Goal: Check status: Check status

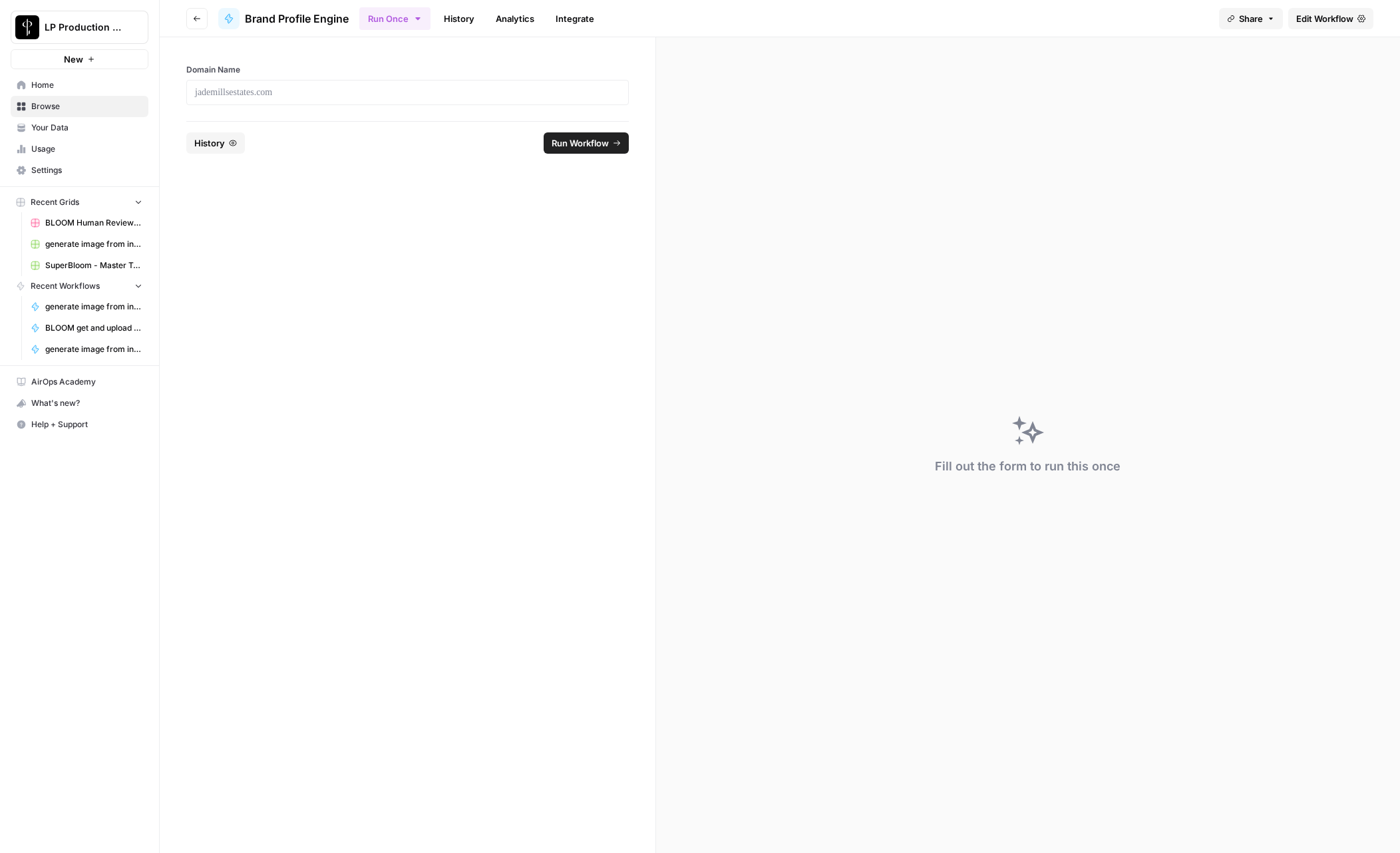
click at [452, 17] on link "History" at bounding box center [459, 18] width 46 height 21
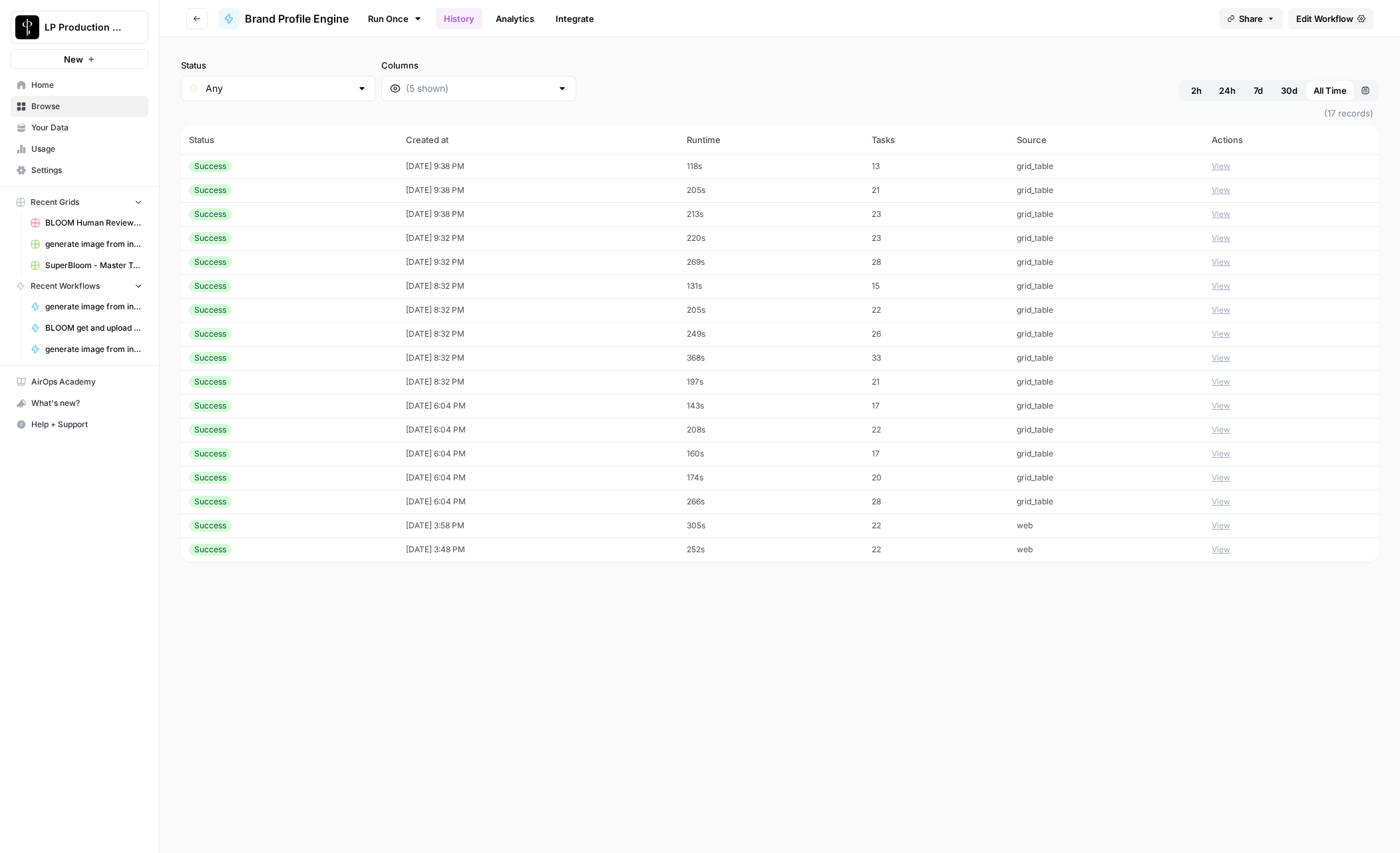
click at [1230, 171] on button "View" at bounding box center [1221, 167] width 19 height 12
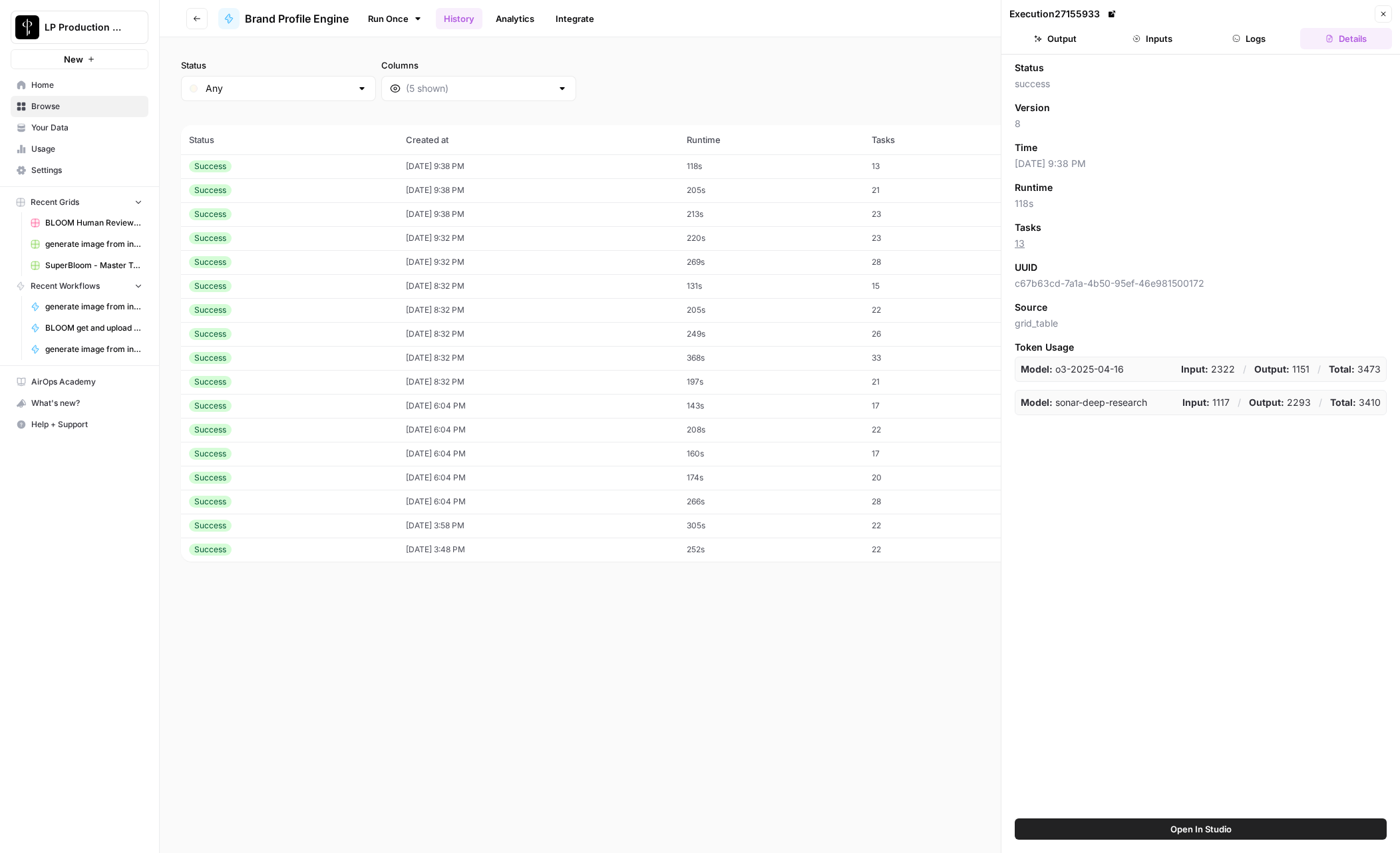
click at [1157, 41] on button "Inputs" at bounding box center [1152, 38] width 92 height 21
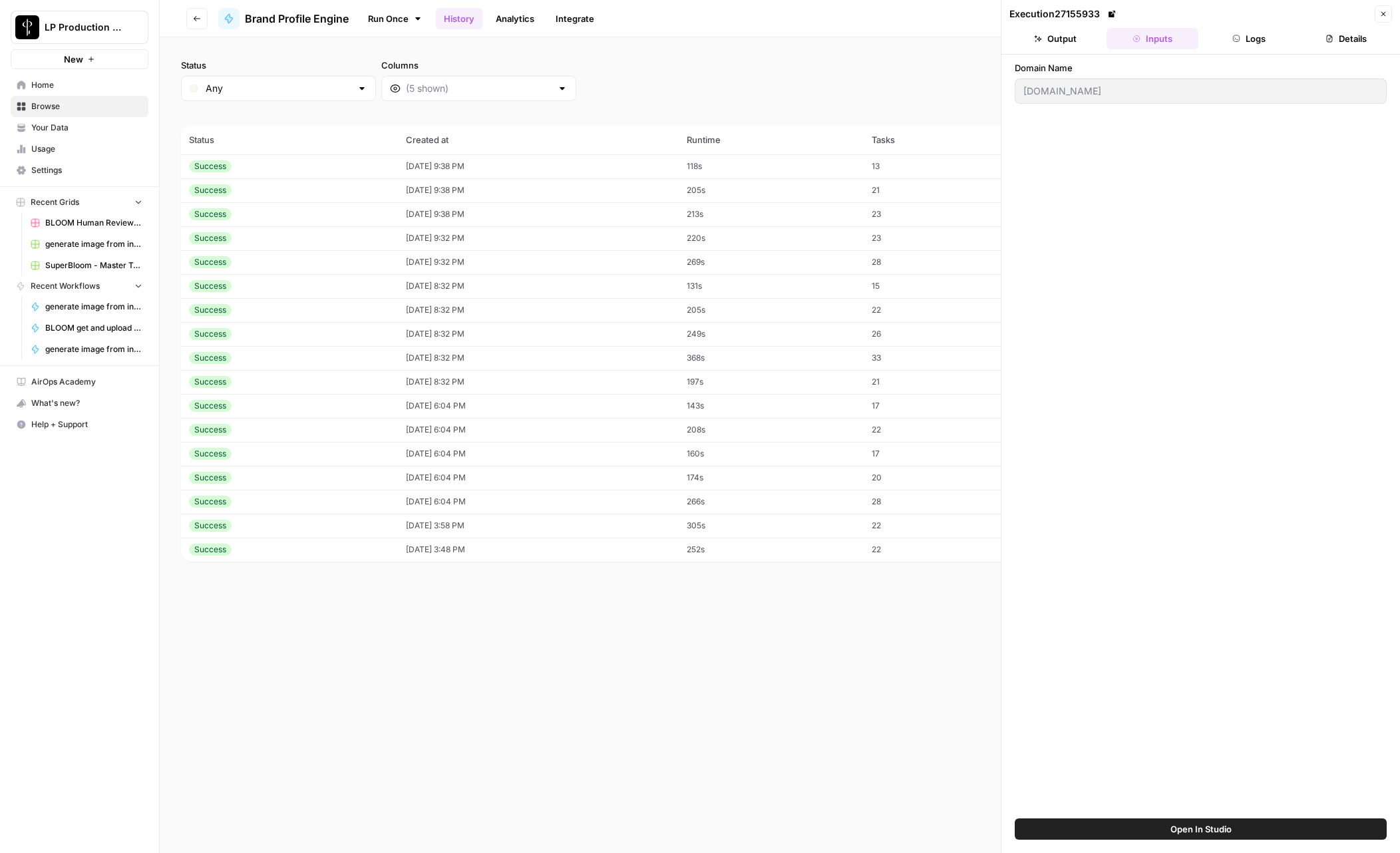
click at [1054, 35] on button "Output" at bounding box center [1054, 38] width 92 height 21
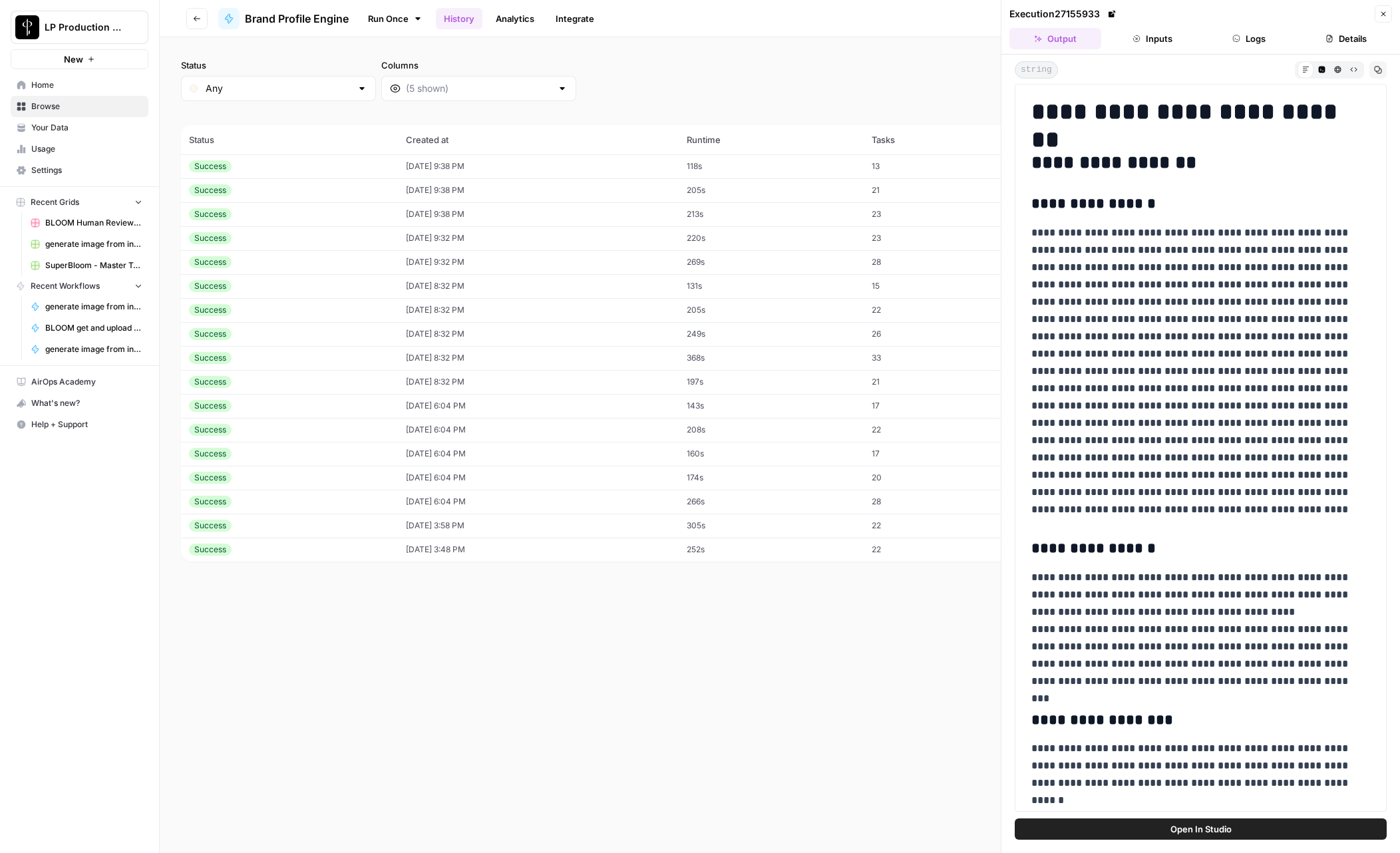
click at [1136, 36] on icon "button" at bounding box center [1136, 39] width 7 height 7
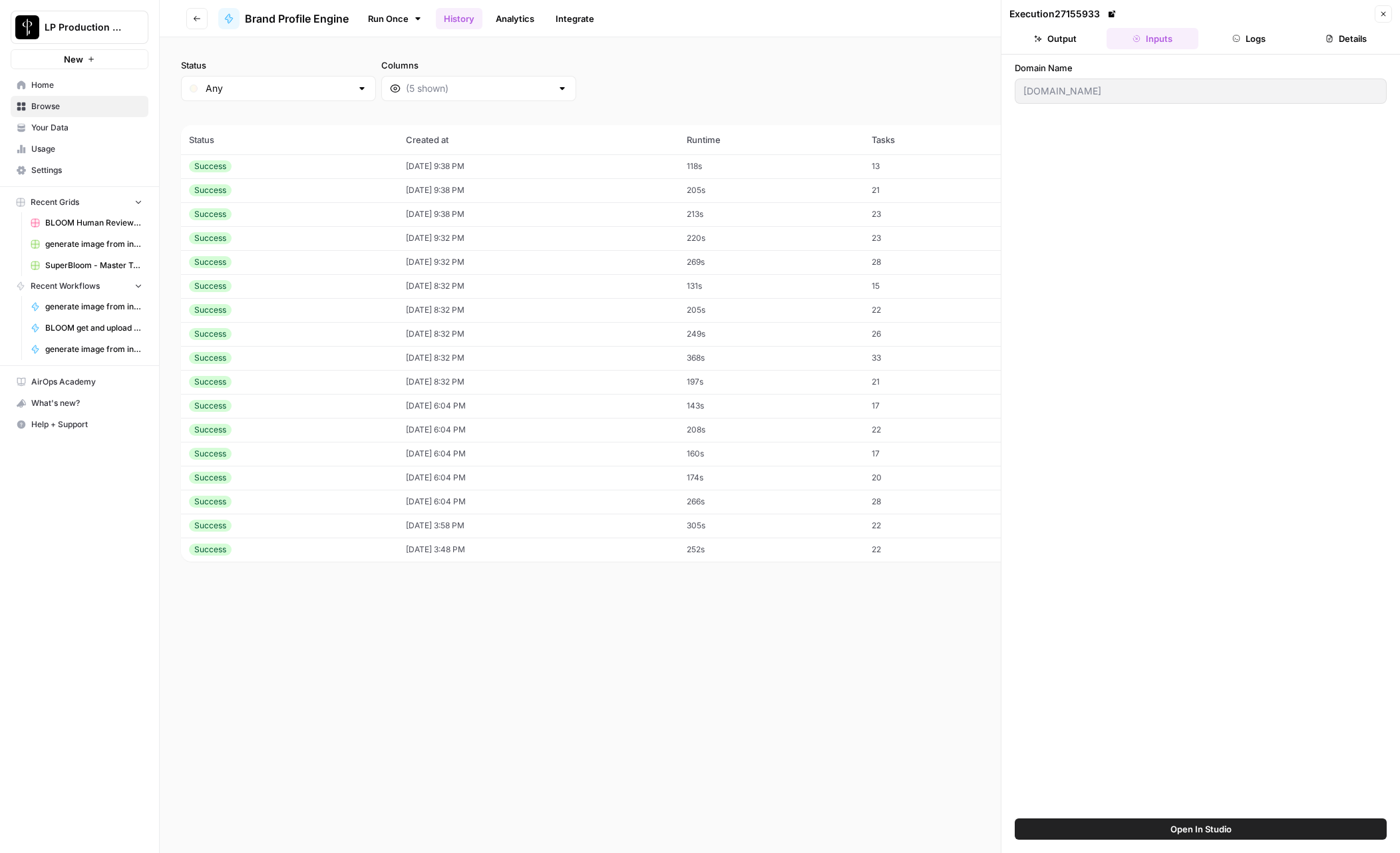
drag, startPoint x: 1245, startPoint y: 36, endPoint x: 1273, endPoint y: 39, distance: 28.2
click at [1245, 36] on button "Logs" at bounding box center [1249, 38] width 92 height 21
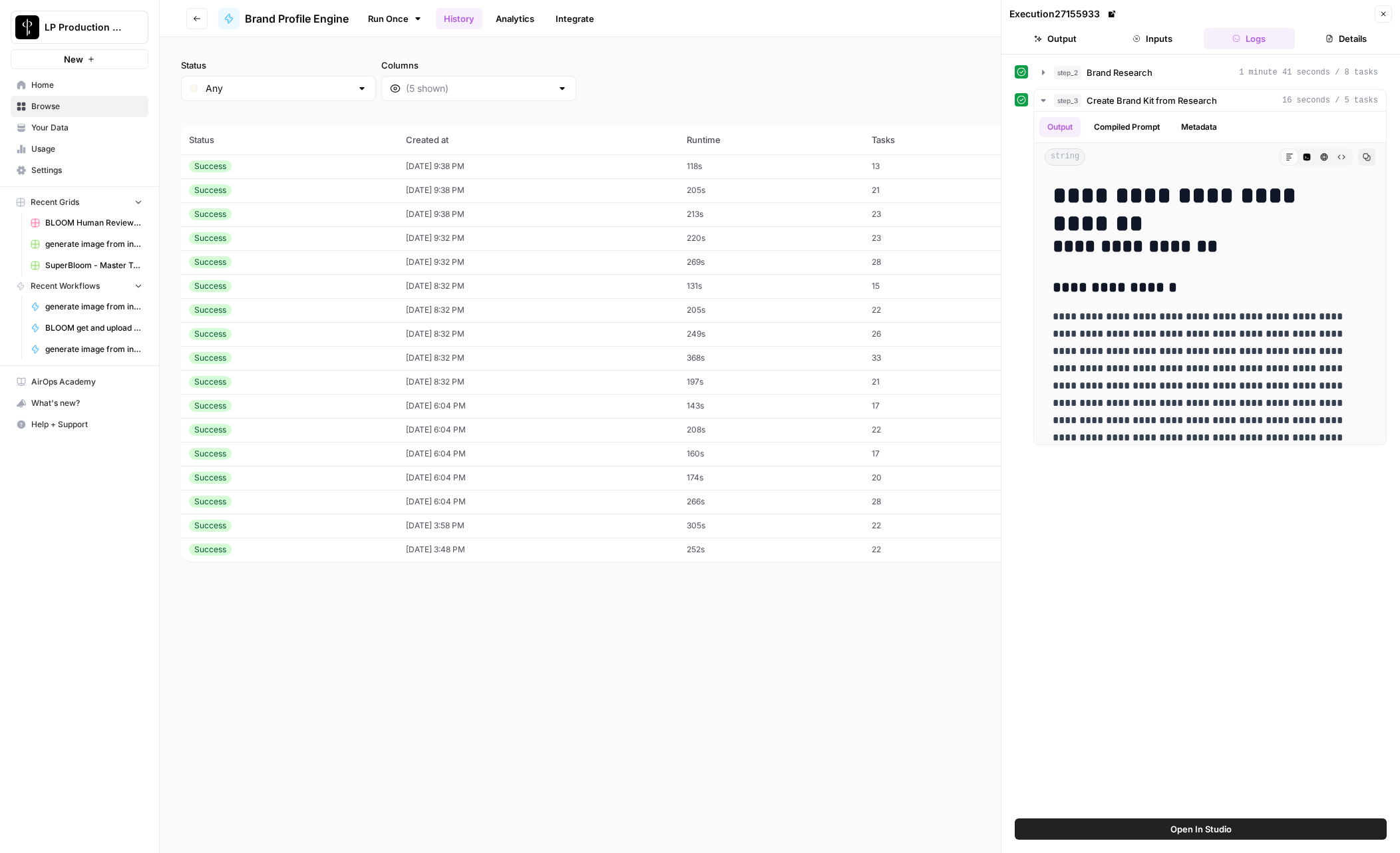
click at [1343, 37] on button "Details" at bounding box center [1346, 38] width 92 height 21
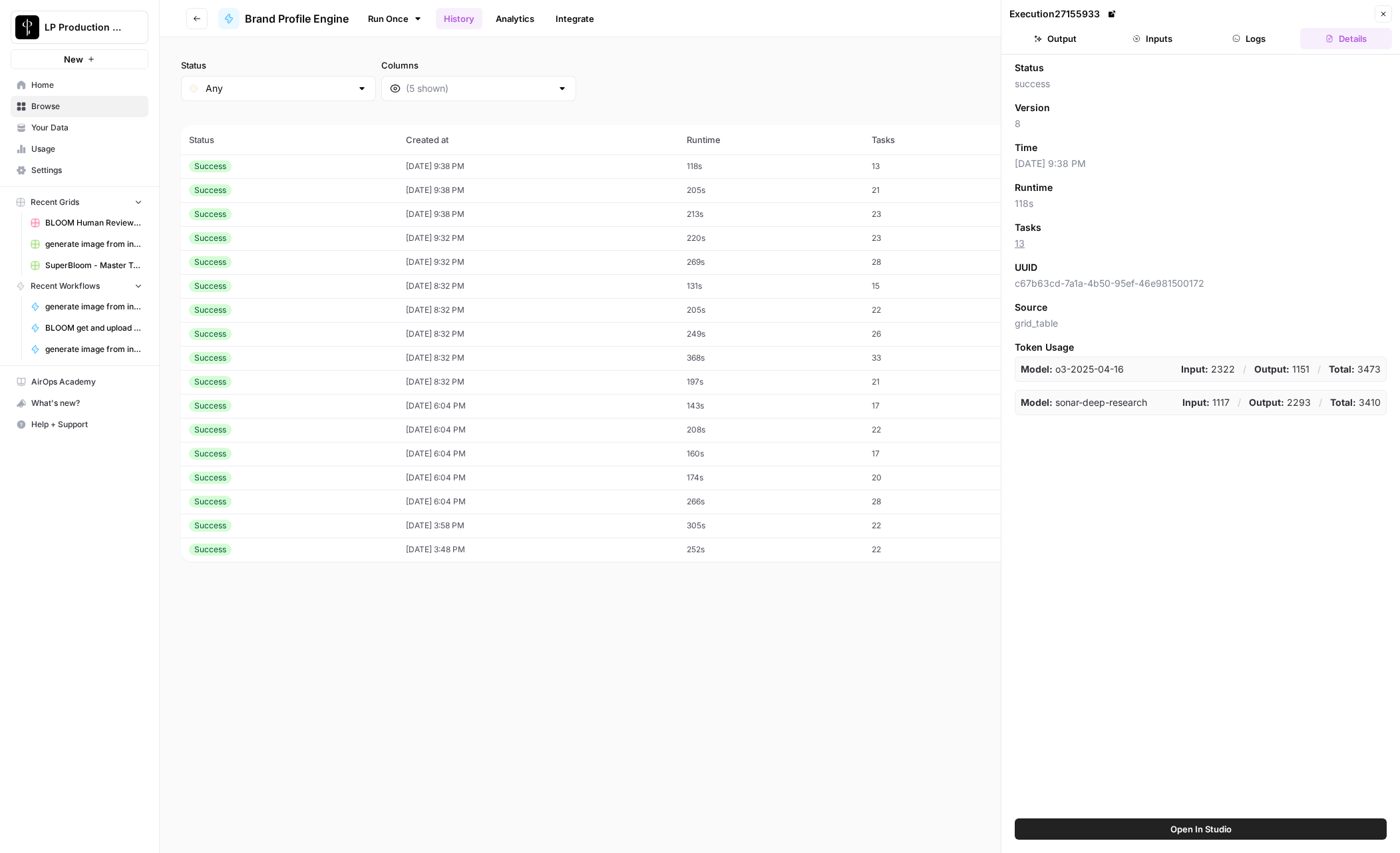
click at [1276, 39] on button "Logs" at bounding box center [1249, 38] width 92 height 21
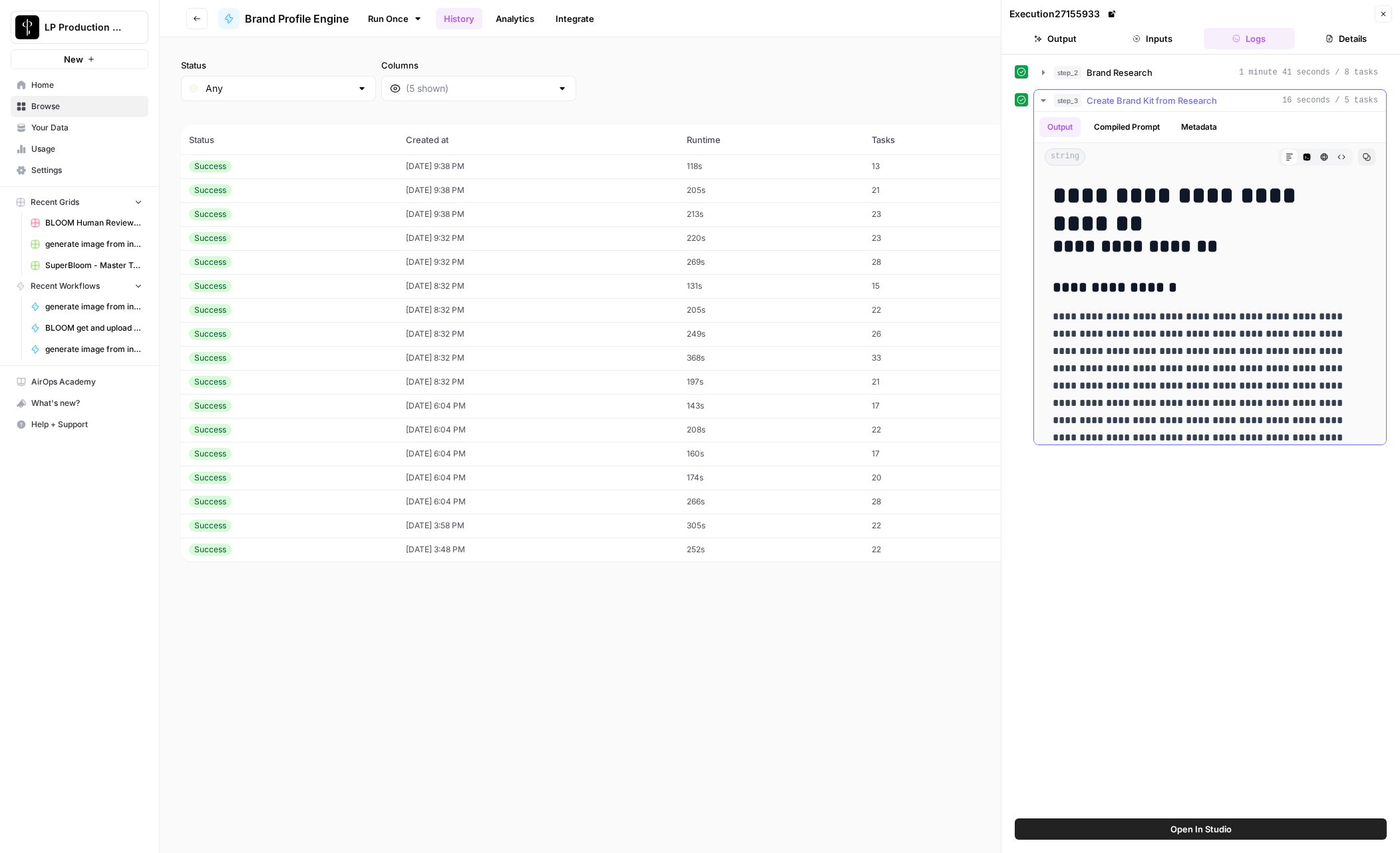
click at [1196, 126] on button "Metadata" at bounding box center [1198, 128] width 52 height 20
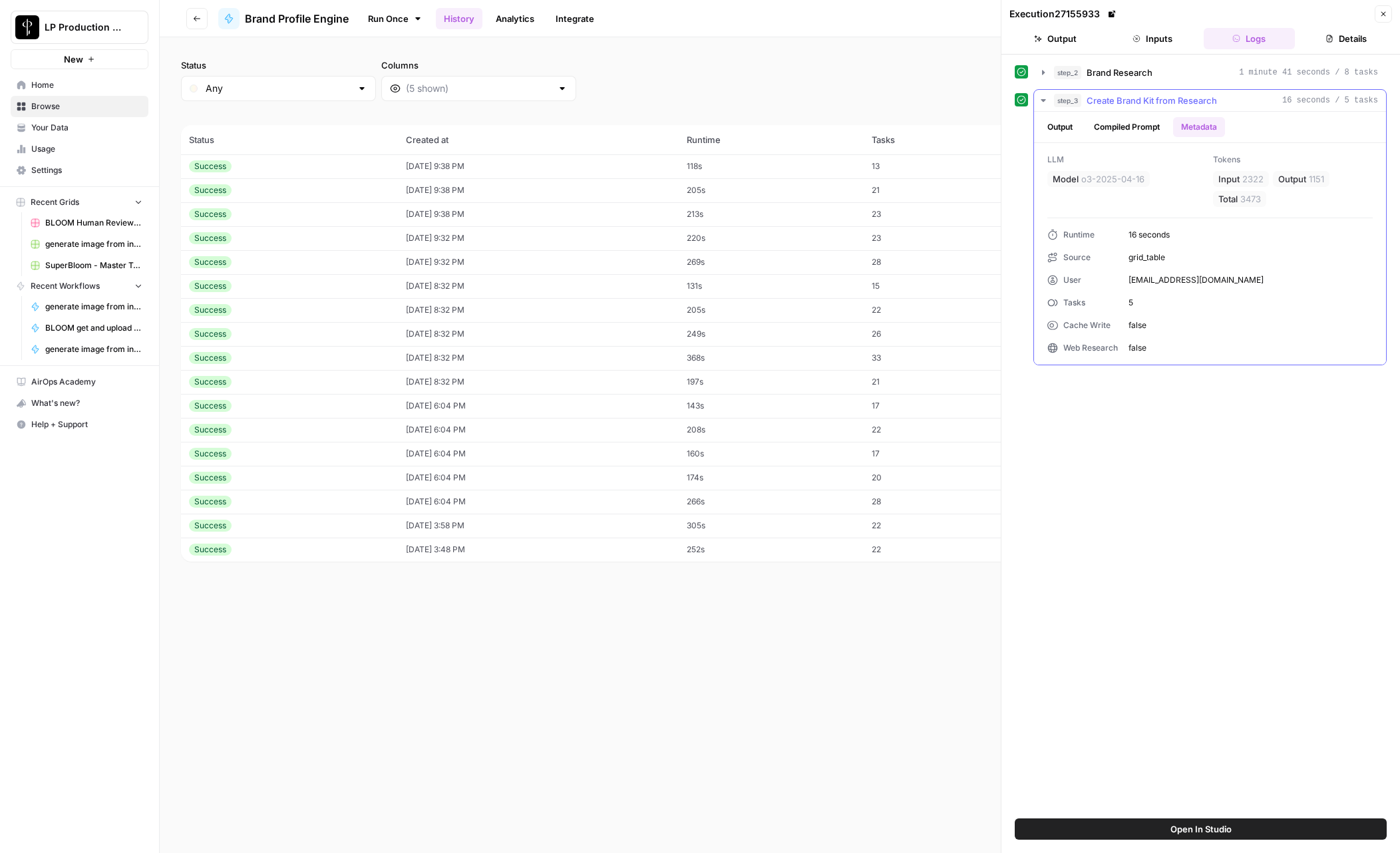
click at [1139, 128] on button "Compiled Prompt" at bounding box center [1126, 128] width 82 height 20
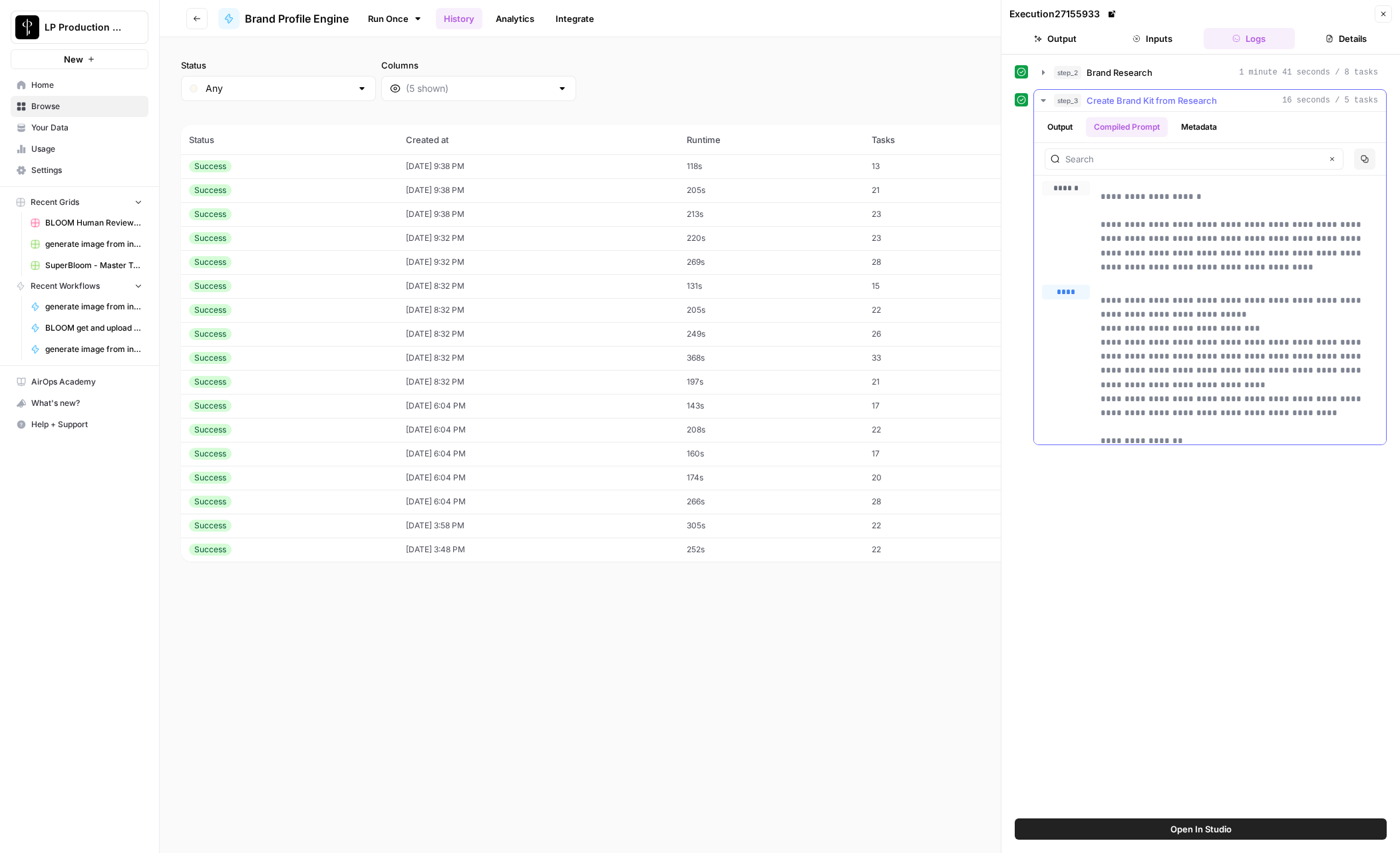
click at [1058, 129] on button "Output" at bounding box center [1060, 128] width 41 height 20
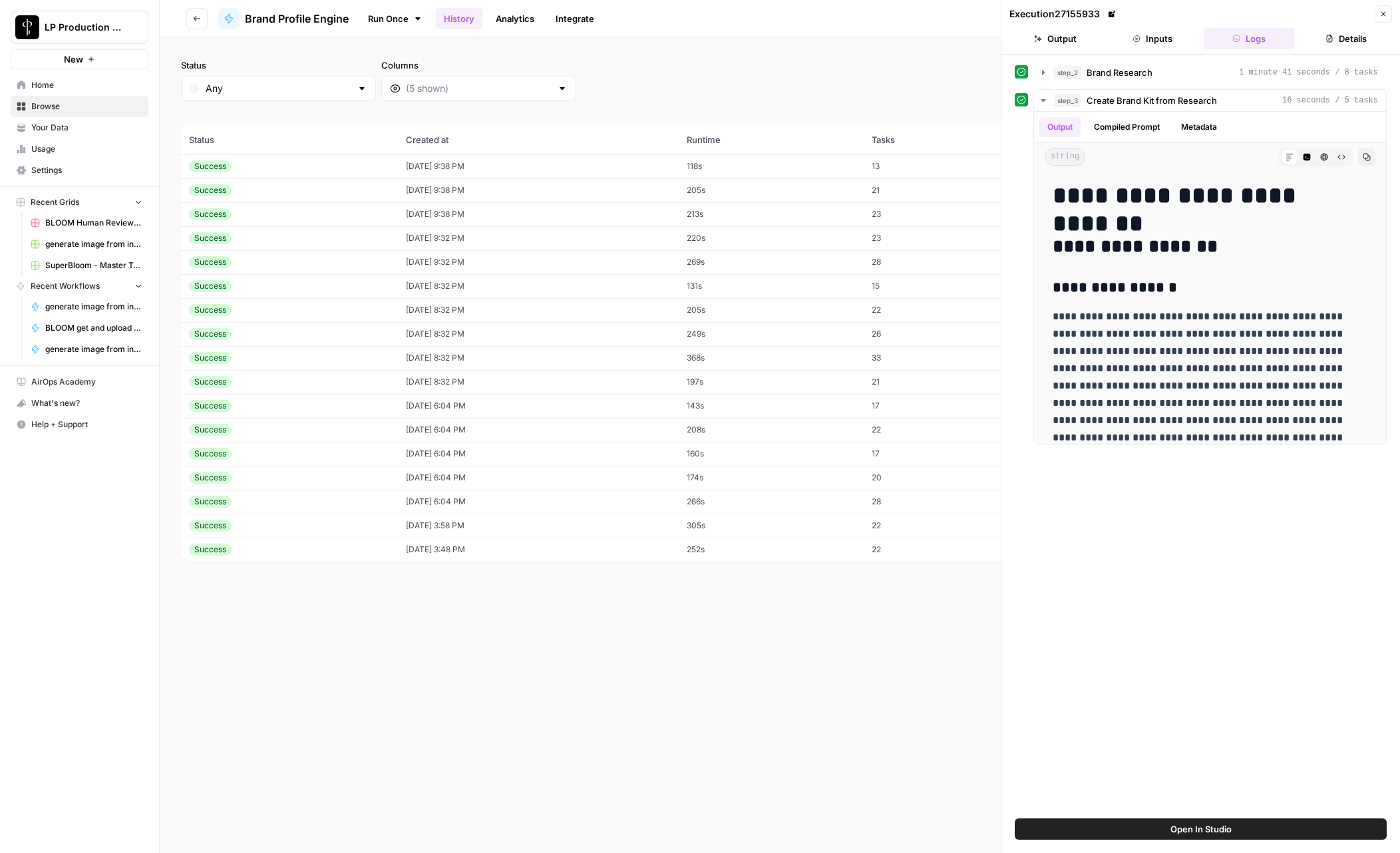
click at [1385, 10] on icon "button" at bounding box center [1382, 14] width 8 height 8
